Goal: Transaction & Acquisition: Download file/media

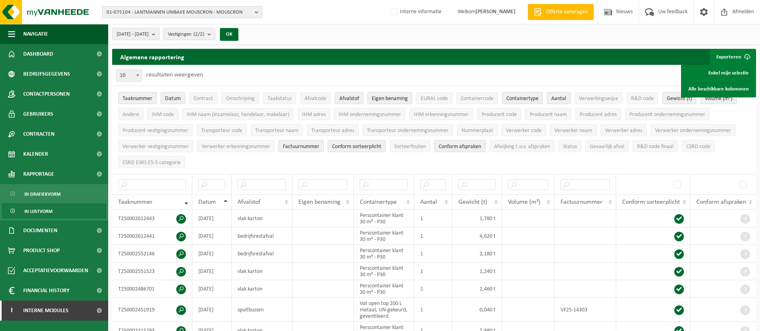
click at [42, 207] on span "In lijstvorm" at bounding box center [38, 211] width 28 height 15
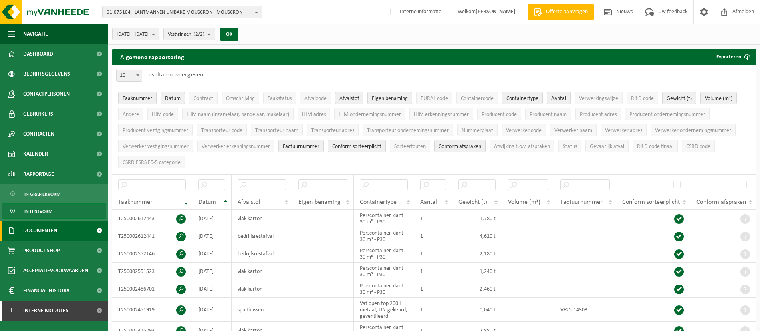
click at [45, 229] on span "Documenten" at bounding box center [40, 231] width 34 height 20
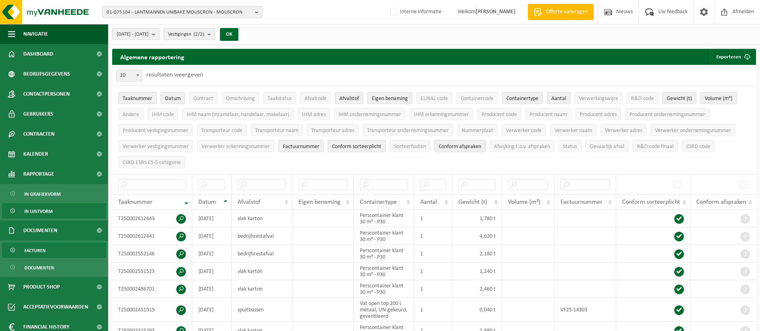
click at [46, 254] on link "Facturen" at bounding box center [54, 250] width 104 height 15
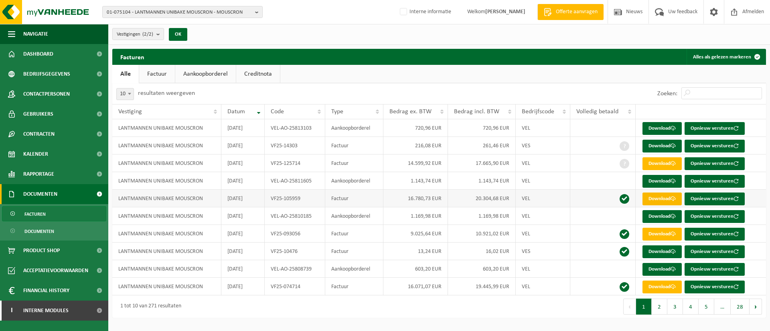
click at [669, 200] on link "Download" at bounding box center [661, 199] width 39 height 13
click at [701, 309] on button "5" at bounding box center [706, 307] width 16 height 16
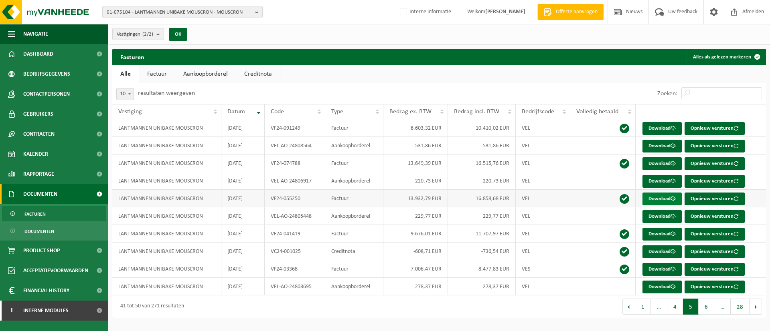
click at [659, 201] on link "Download" at bounding box center [661, 199] width 39 height 13
click at [660, 128] on link "Download" at bounding box center [661, 128] width 39 height 13
click at [40, 173] on span "Rapportage" at bounding box center [38, 174] width 31 height 20
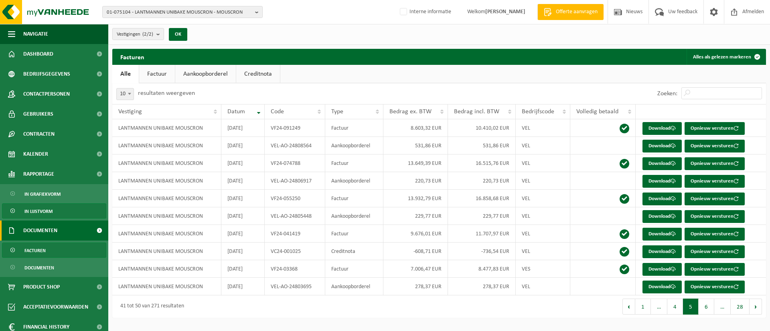
click at [40, 209] on span "In lijstvorm" at bounding box center [38, 211] width 28 height 15
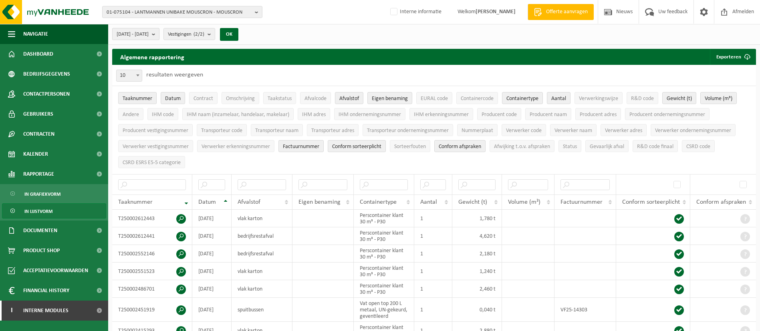
click at [148, 38] on span "[DATE] - [DATE]" at bounding box center [133, 34] width 32 height 12
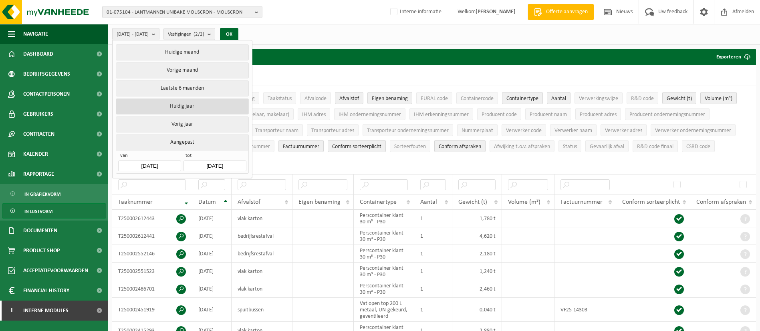
click at [168, 101] on button "Huidig jaar" at bounding box center [182, 107] width 133 height 16
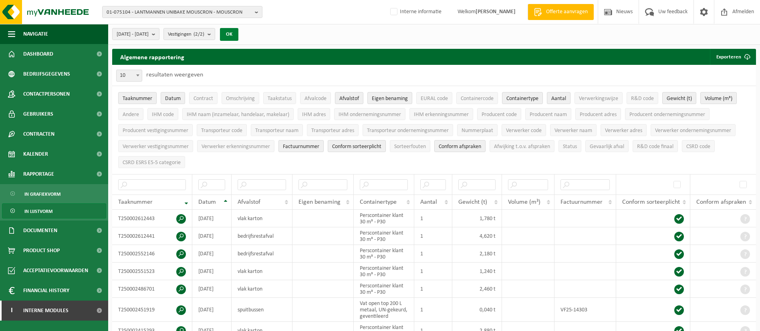
click at [238, 34] on button "OK" at bounding box center [229, 34] width 18 height 13
click at [149, 34] on span "2025-01-01 - 2025-09-25" at bounding box center [133, 34] width 32 height 12
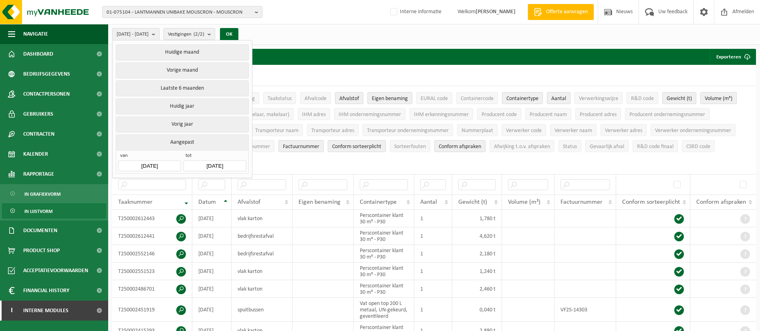
click at [203, 164] on input "2025-09-25" at bounding box center [215, 166] width 63 height 11
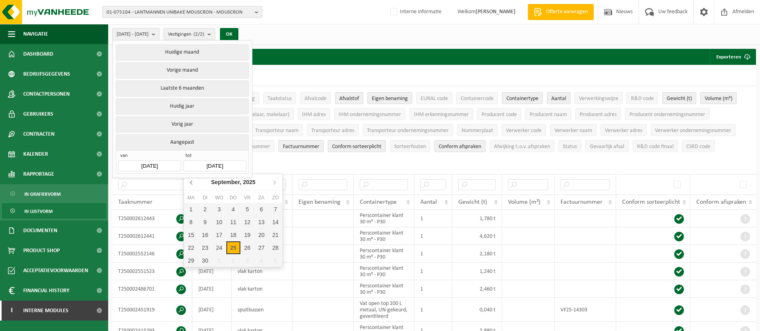
click at [194, 179] on icon at bounding box center [192, 182] width 13 height 13
click at [271, 261] on div "31" at bounding box center [276, 260] width 14 height 13
type input "[DATE]"
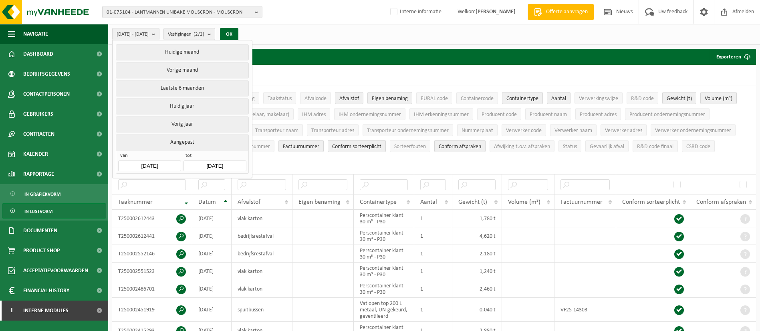
click at [239, 33] on div "OK" at bounding box center [229, 34] width 20 height 13
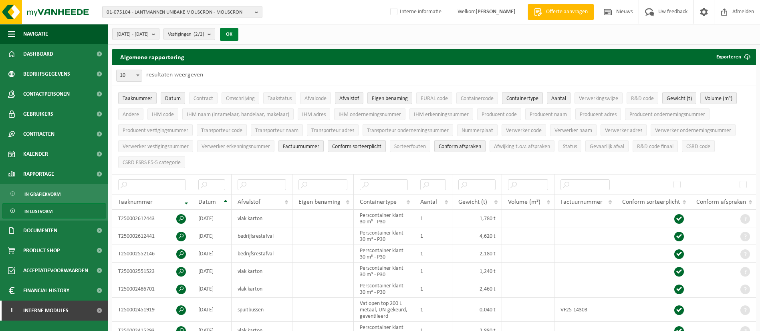
click at [238, 33] on button "OK" at bounding box center [229, 34] width 18 height 13
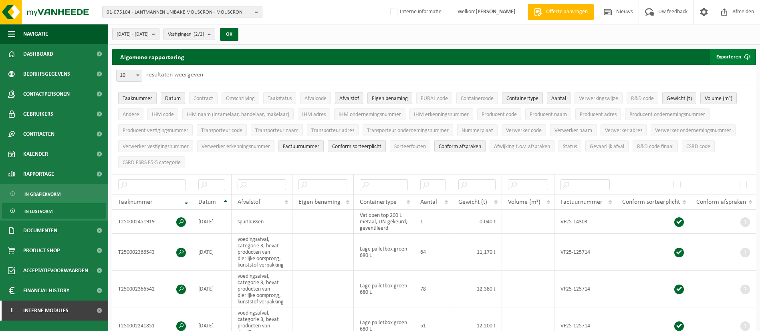
click at [743, 58] on span "submit" at bounding box center [747, 57] width 16 height 16
click at [722, 85] on link "Alle beschikbare kolommen" at bounding box center [719, 89] width 73 height 16
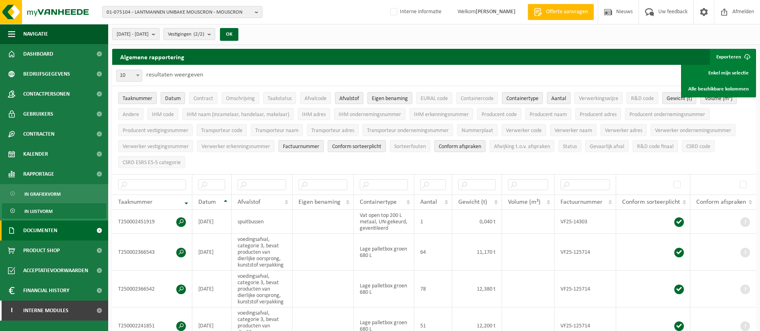
click at [42, 232] on span "Documenten" at bounding box center [40, 231] width 34 height 20
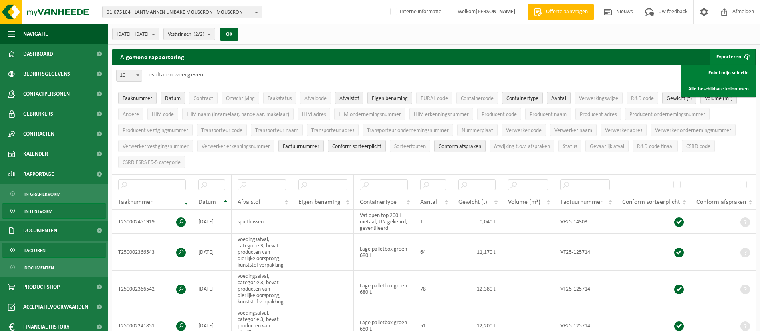
click at [41, 245] on span "Facturen" at bounding box center [34, 250] width 21 height 15
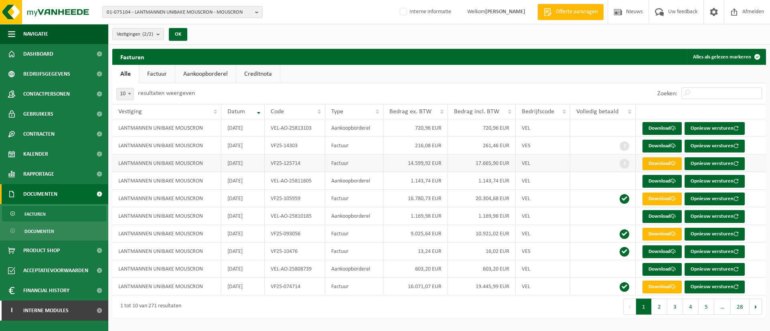
click at [667, 163] on link "Download" at bounding box center [661, 164] width 39 height 13
